Goal: Information Seeking & Learning: Learn about a topic

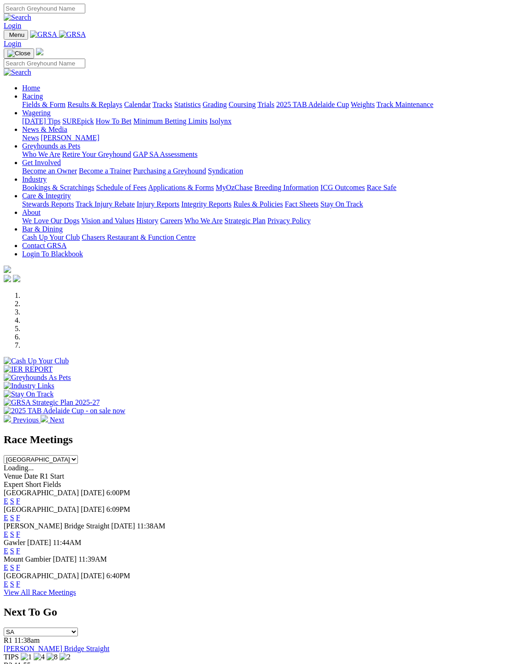
scroll to position [4, 0]
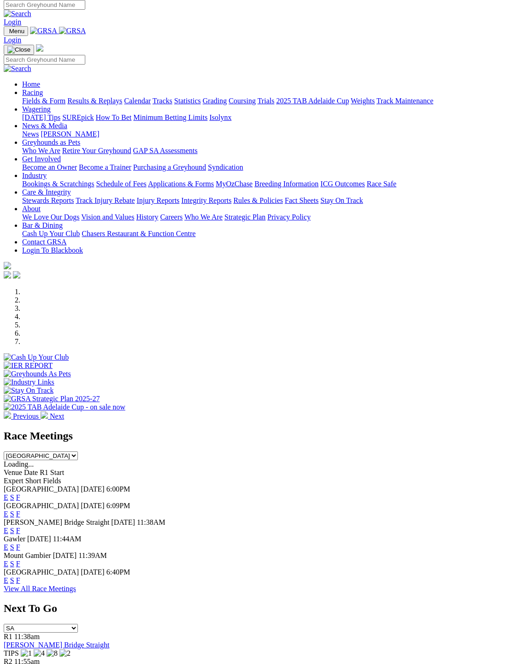
click at [20, 576] on link "F" at bounding box center [18, 580] width 4 height 8
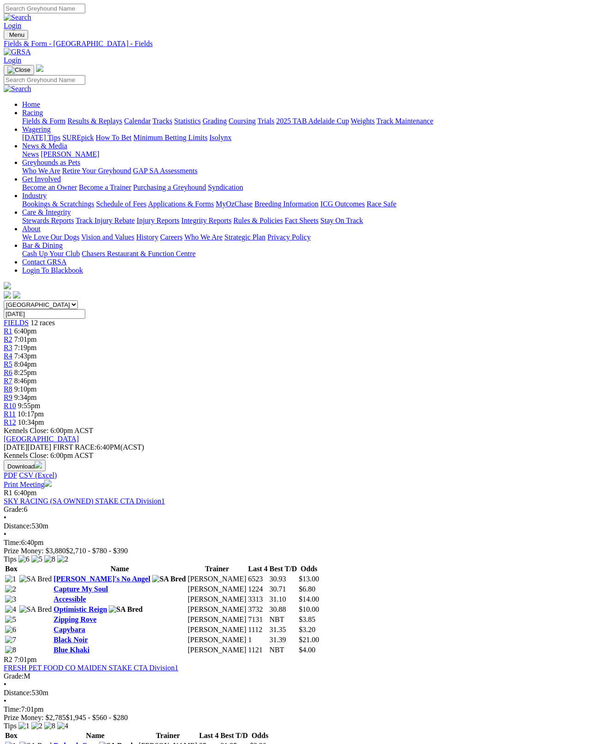
scroll to position [5, 0]
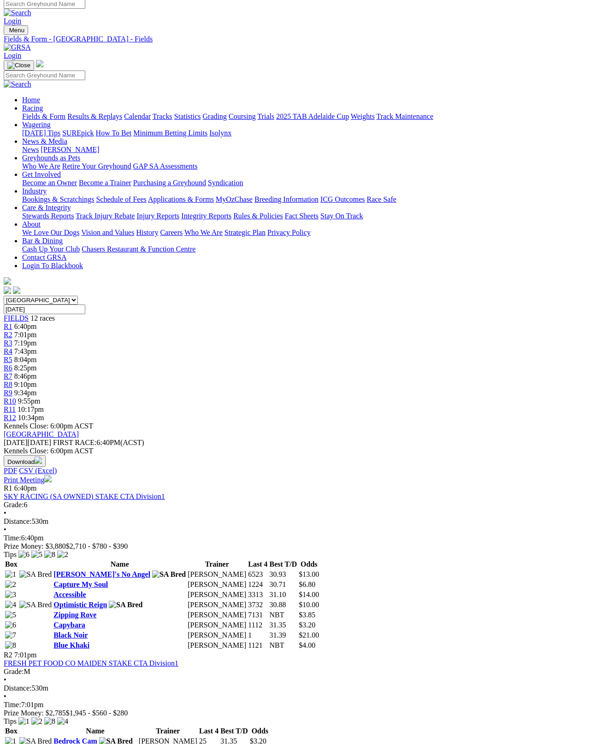
click at [78, 642] on link "Blue Khaki" at bounding box center [71, 646] width 36 height 8
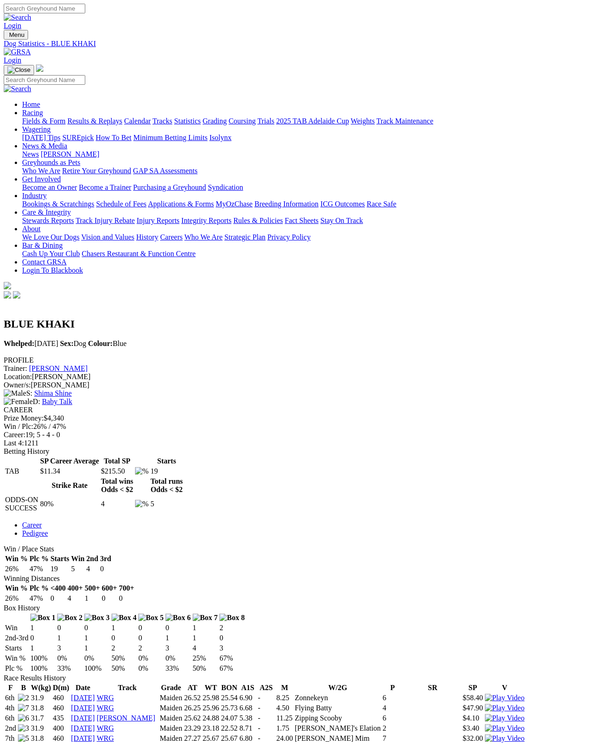
scroll to position [5, 0]
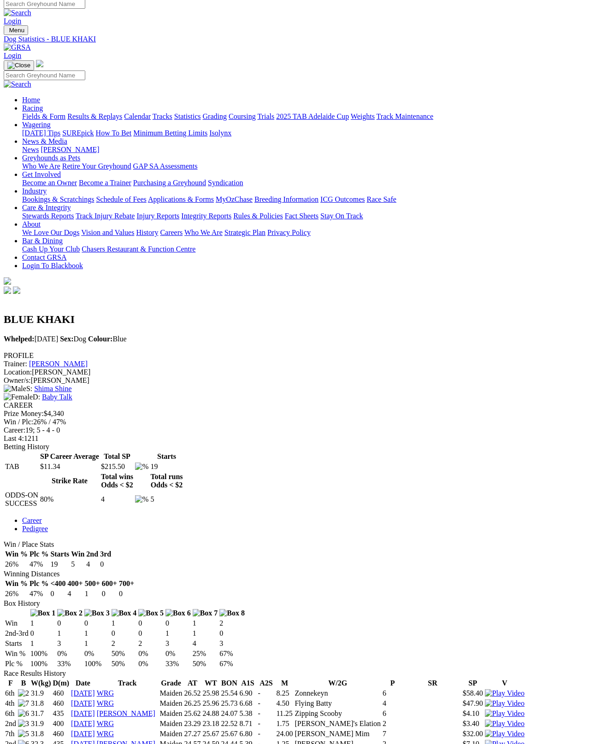
click at [72, 393] on link "Baby Talk" at bounding box center [57, 397] width 30 height 8
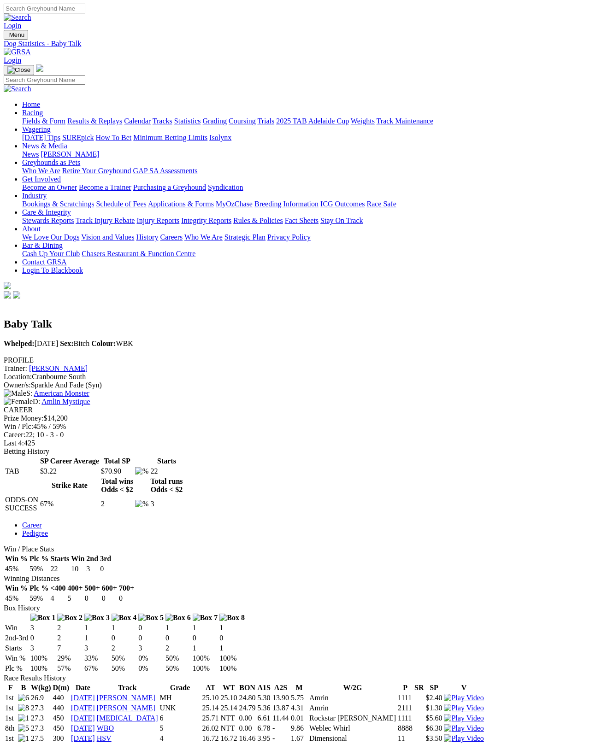
scroll to position [5, 0]
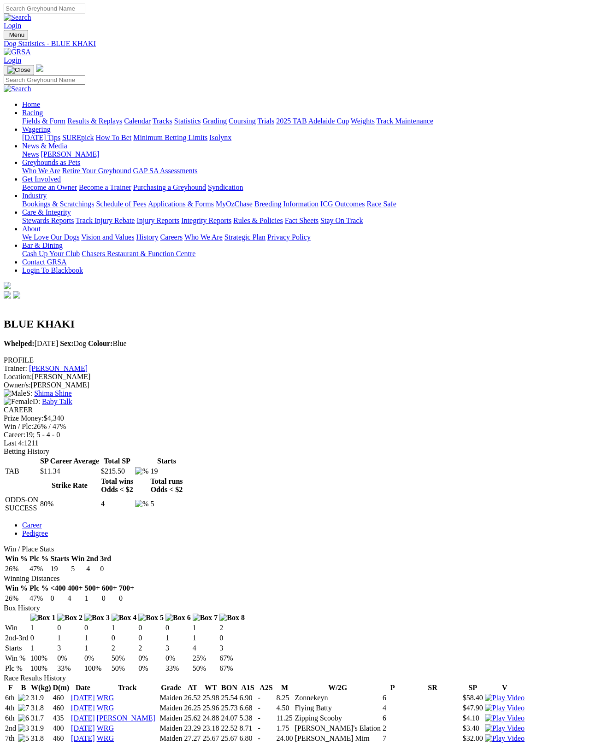
scroll to position [52, 0]
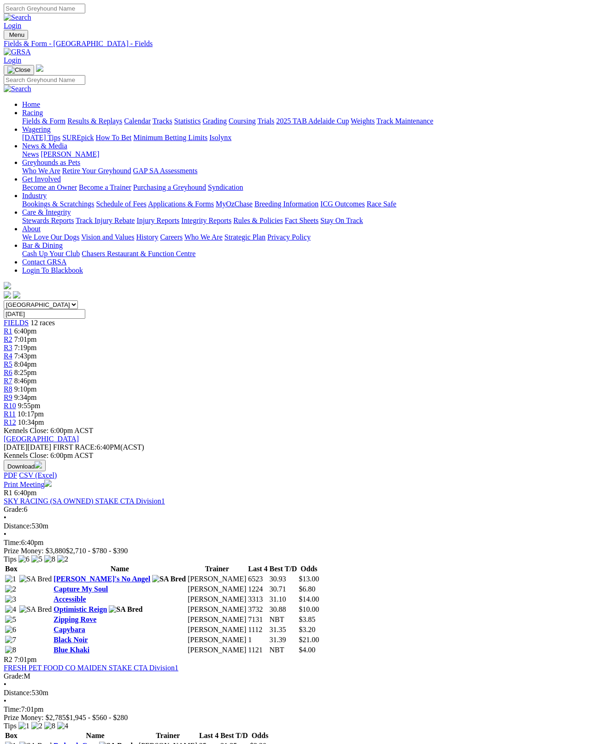
scroll to position [58, 0]
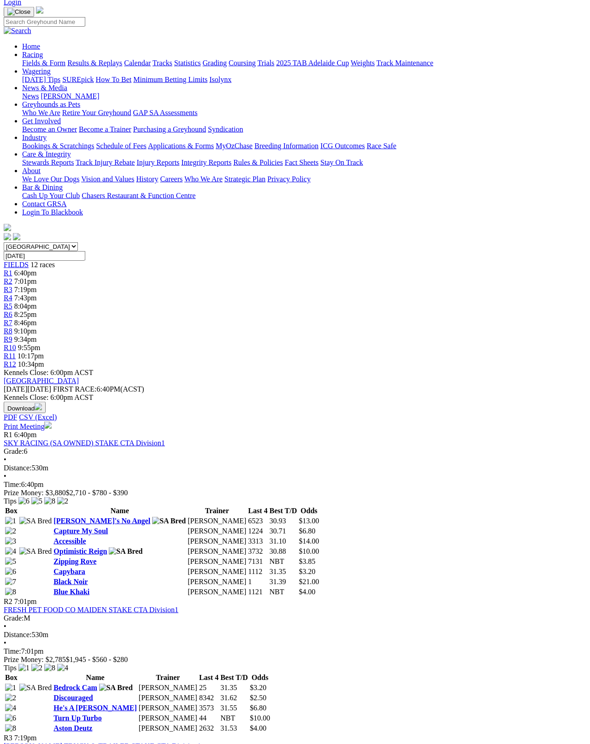
click at [75, 568] on link "Capybara" at bounding box center [68, 572] width 31 height 8
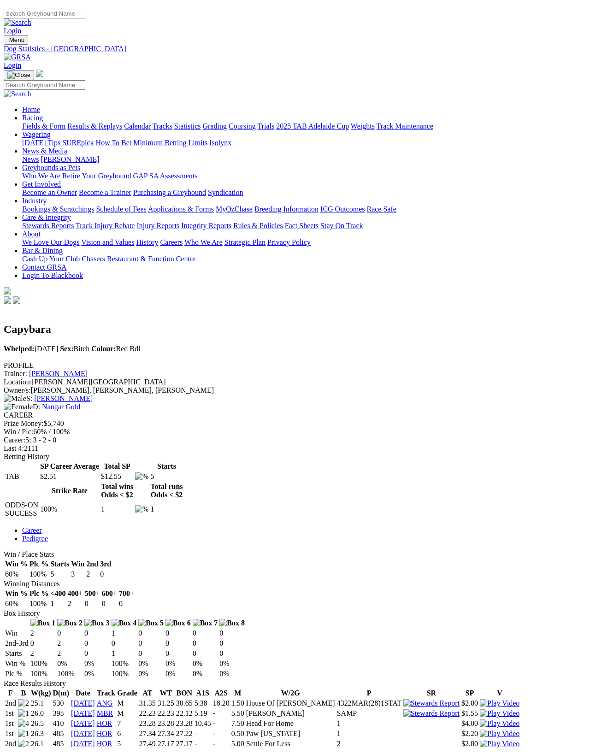
scroll to position [5, 0]
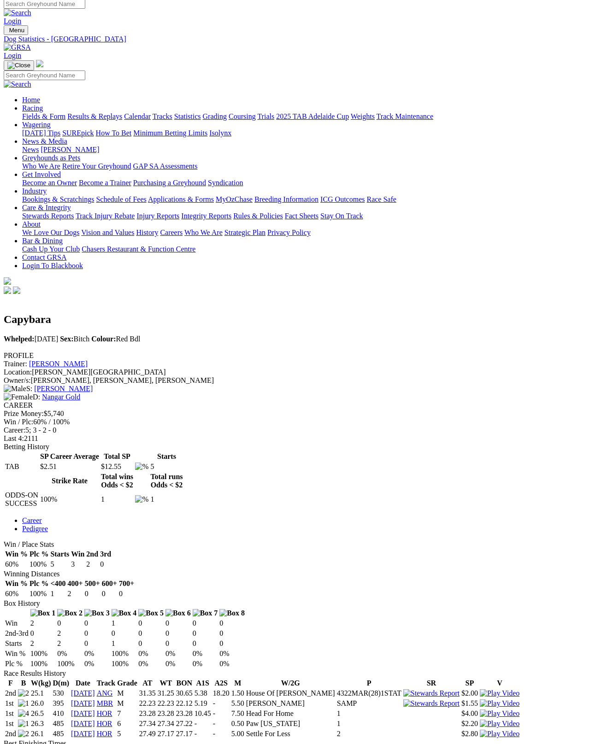
click at [480, 720] on img at bounding box center [500, 724] width 40 height 8
click at [480, 689] on img at bounding box center [500, 693] width 40 height 8
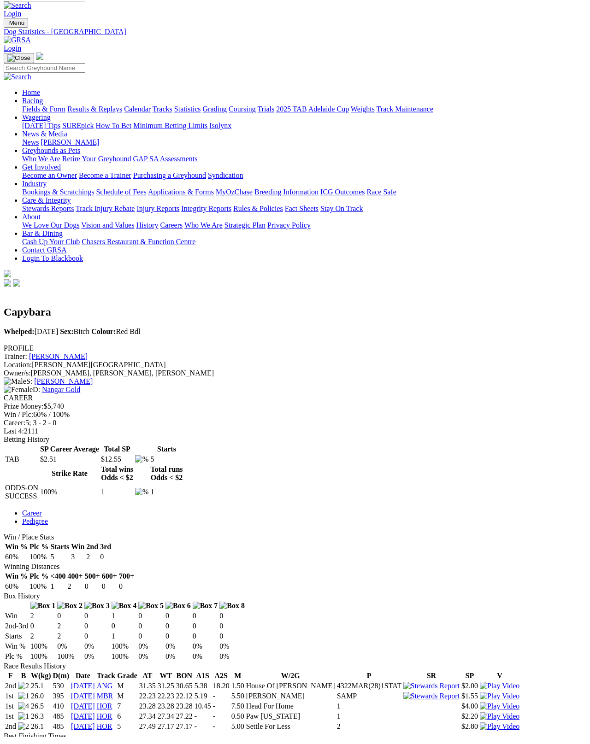
click at [480, 702] on img at bounding box center [500, 706] width 40 height 8
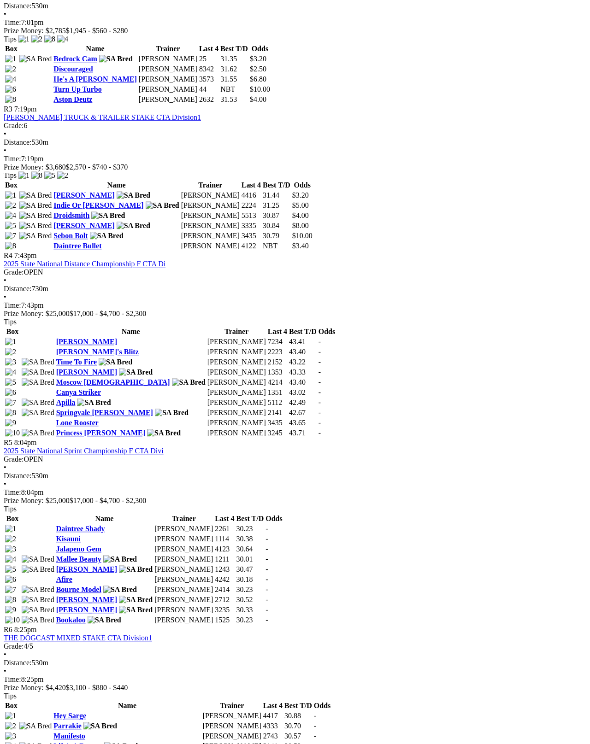
scroll to position [686, 0]
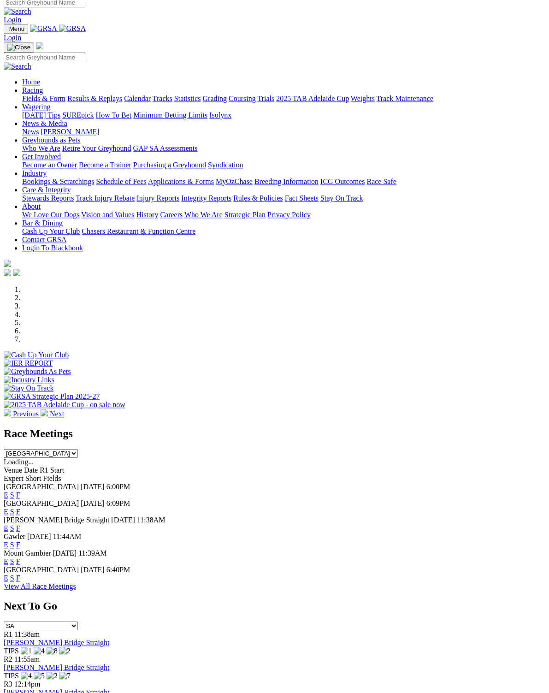
scroll to position [6, 0]
click at [20, 558] on link "F" at bounding box center [18, 562] width 4 height 8
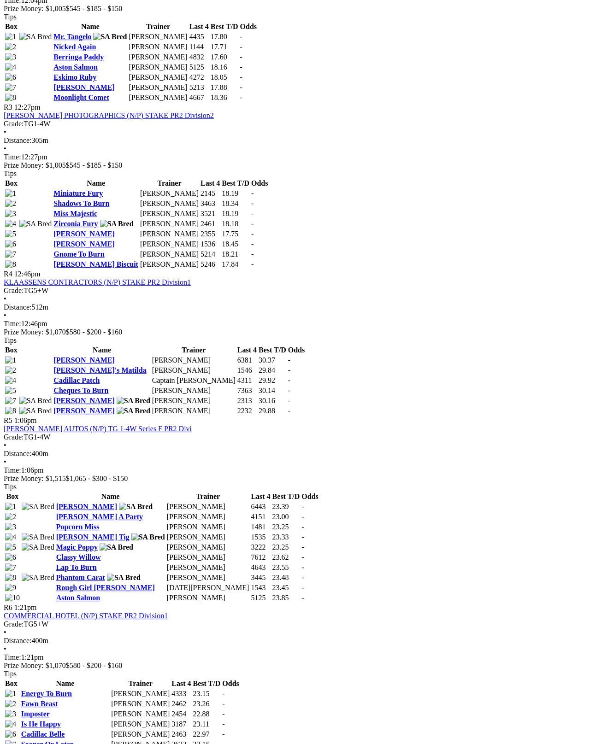
scroll to position [687, 0]
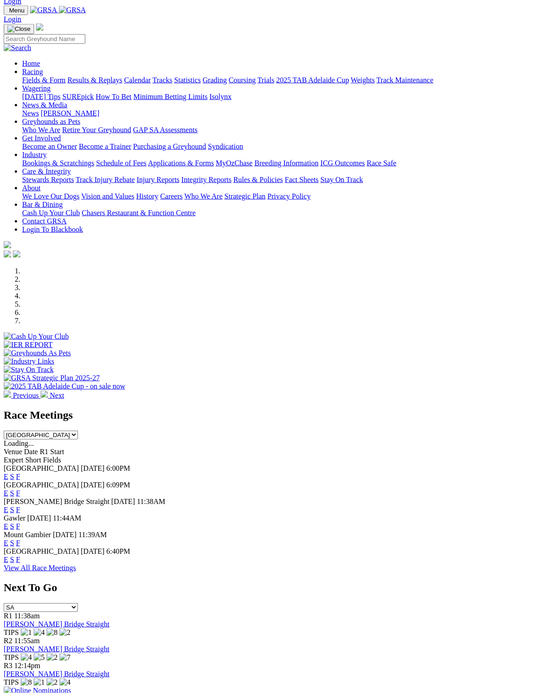
scroll to position [24, 0]
click at [20, 472] on link "F" at bounding box center [18, 476] width 4 height 8
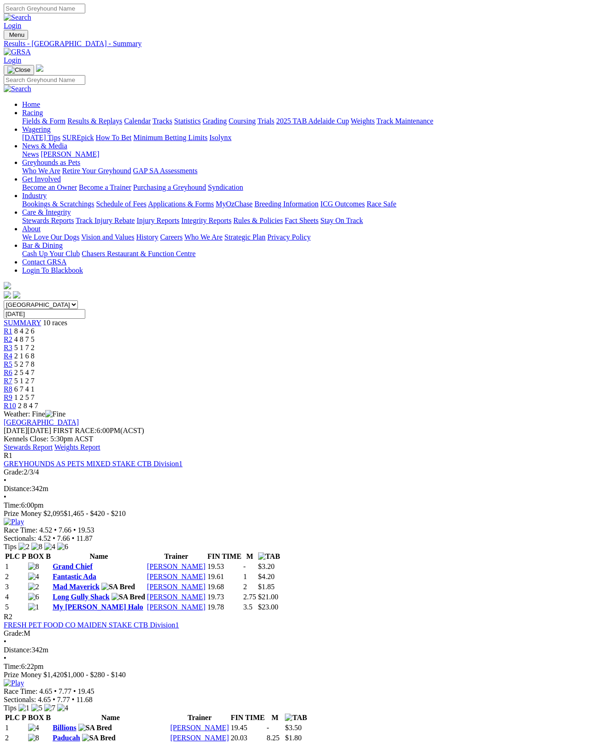
click at [53, 443] on link "Stewards Report" at bounding box center [28, 447] width 49 height 8
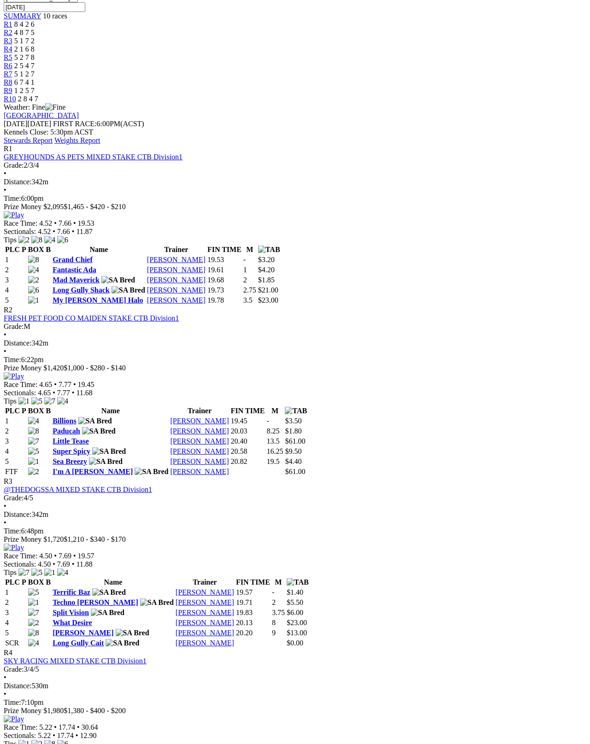
scroll to position [311, 0]
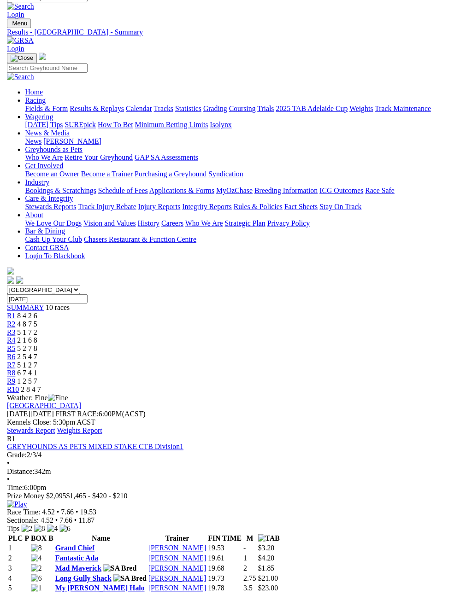
scroll to position [0, 0]
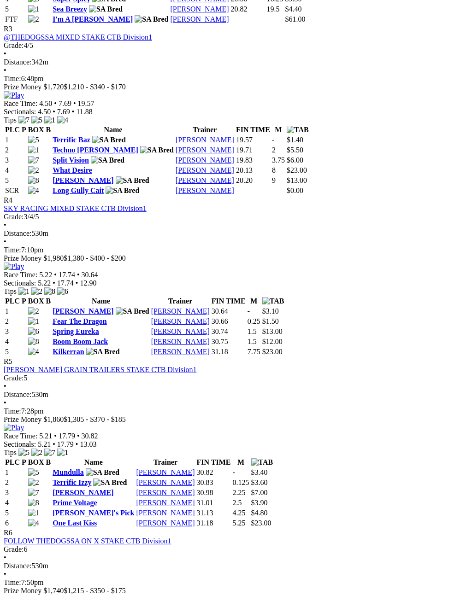
scroll to position [757, 0]
